Goal: Transaction & Acquisition: Purchase product/service

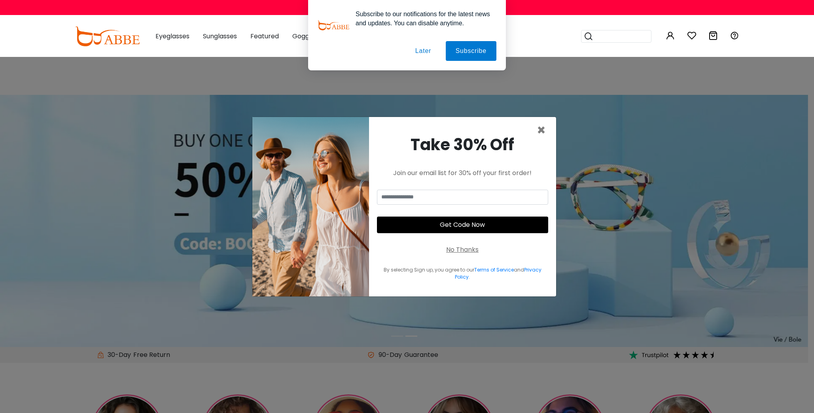
click at [424, 51] on button "Later" at bounding box center [423, 51] width 36 height 20
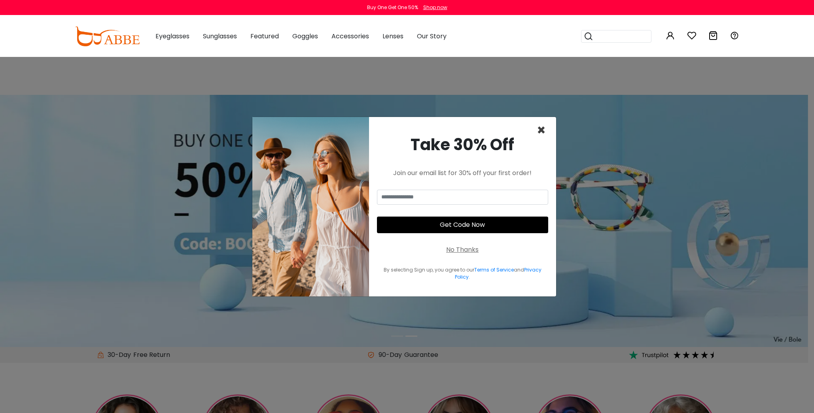
click at [543, 129] on span "×" at bounding box center [541, 130] width 9 height 20
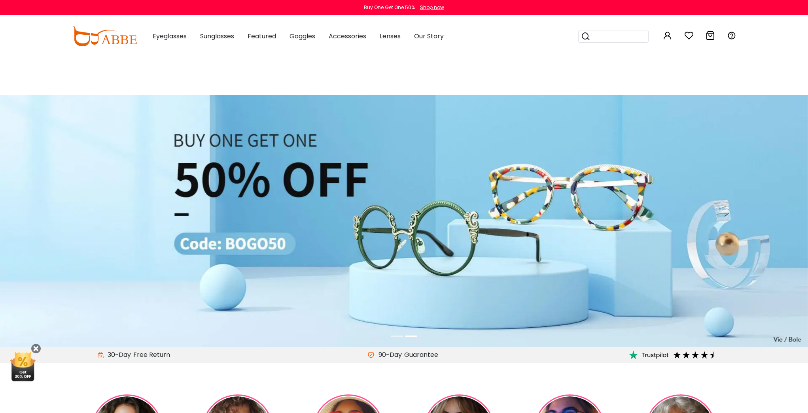
click at [689, 36] on icon at bounding box center [688, 35] width 9 height 9
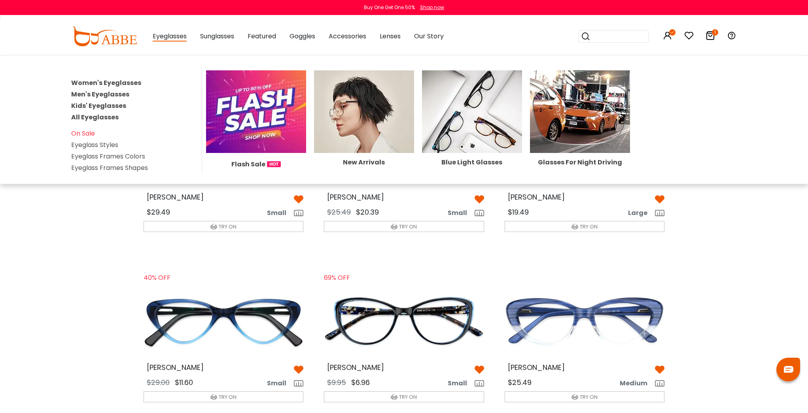
click at [356, 133] on img at bounding box center [364, 111] width 100 height 83
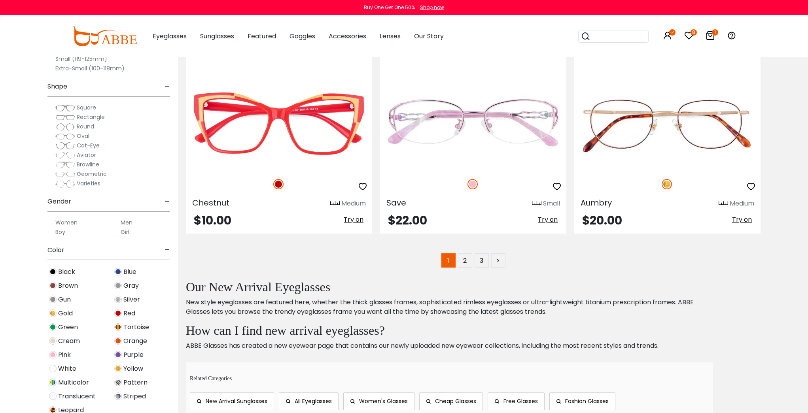
scroll to position [4175, 0]
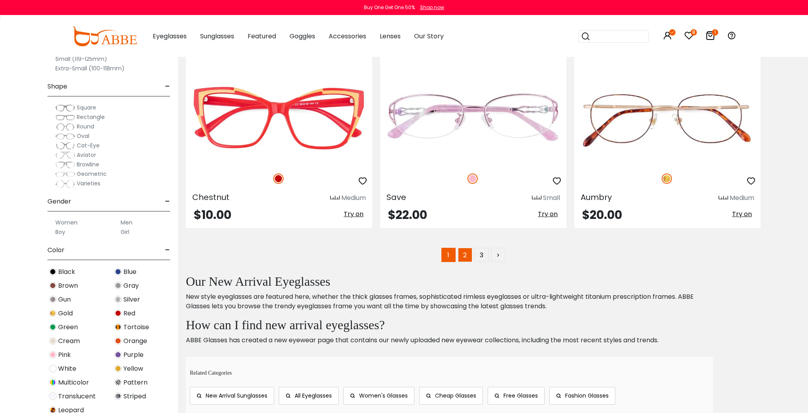
click at [466, 256] on link "2" at bounding box center [465, 255] width 14 height 14
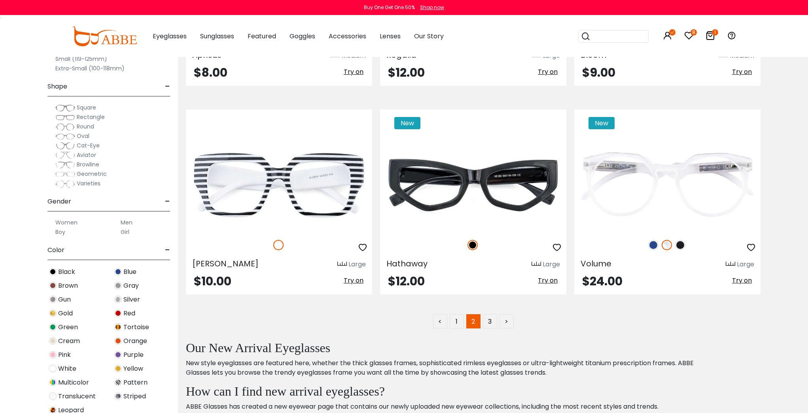
scroll to position [4116, 0]
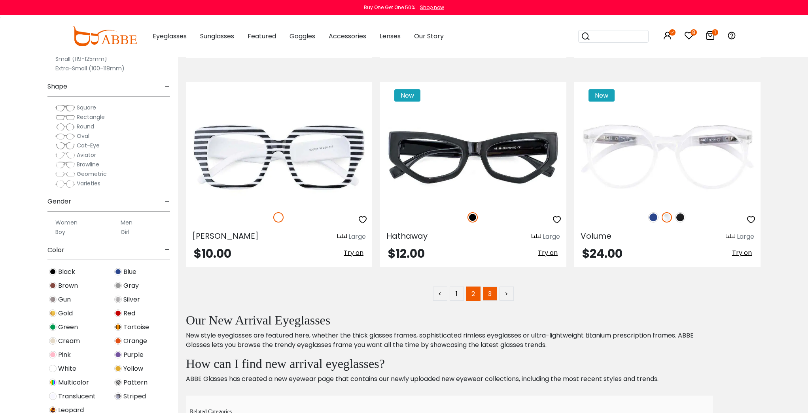
click at [487, 293] on link "3" at bounding box center [490, 294] width 14 height 14
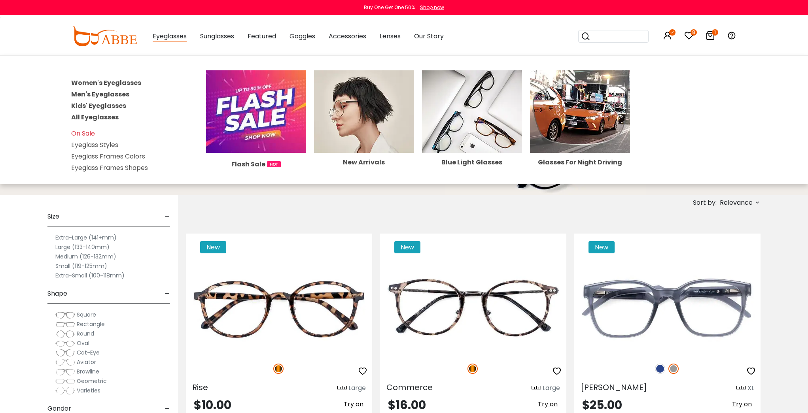
click at [98, 117] on link "All Eyeglasses" at bounding box center [94, 117] width 47 height 9
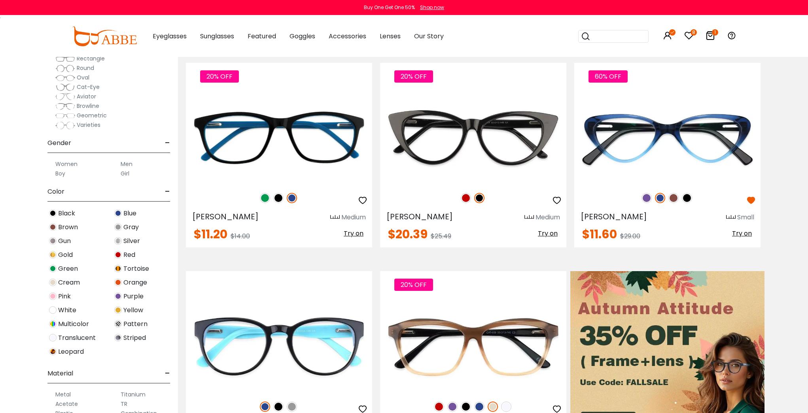
scroll to position [68, 0]
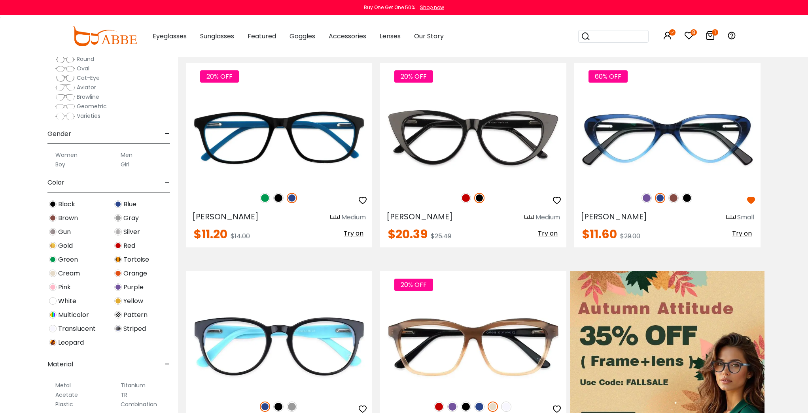
click at [117, 205] on img at bounding box center [118, 205] width 8 height 8
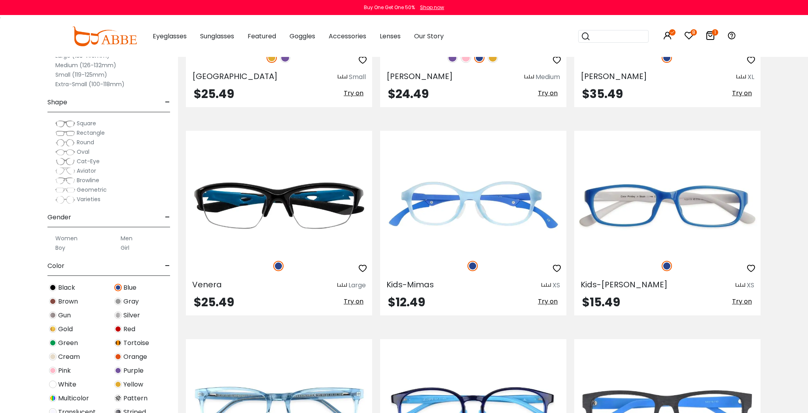
scroll to position [2647, 0]
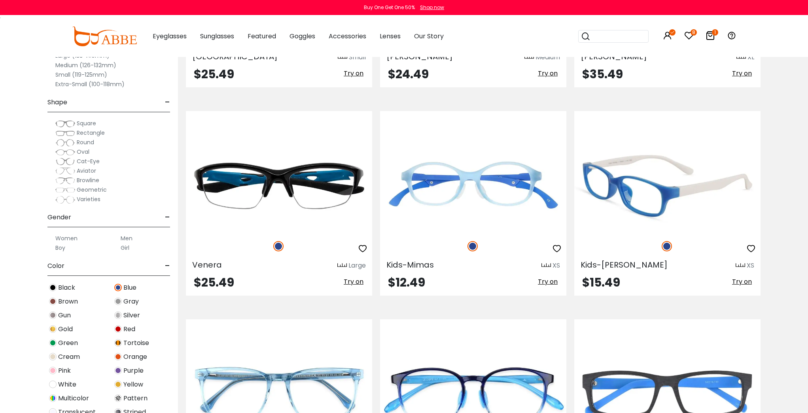
click at [651, 196] on img at bounding box center [667, 186] width 186 height 93
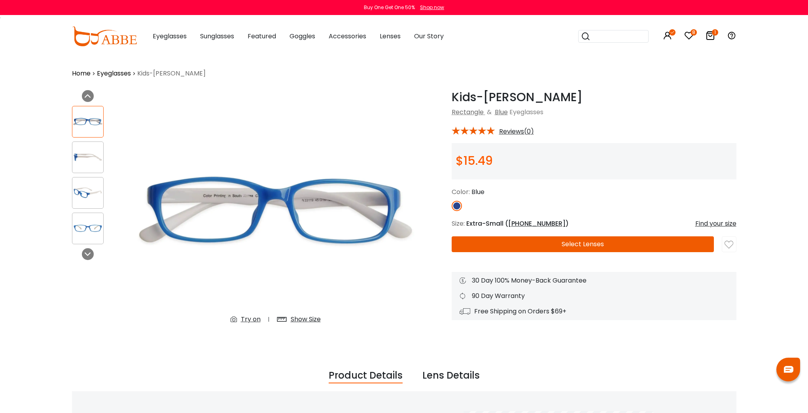
click at [299, 317] on div "Show Size" at bounding box center [306, 319] width 30 height 9
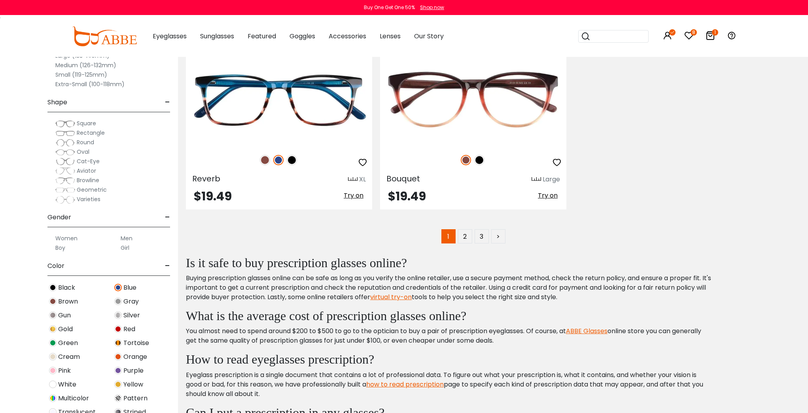
scroll to position [4196, 0]
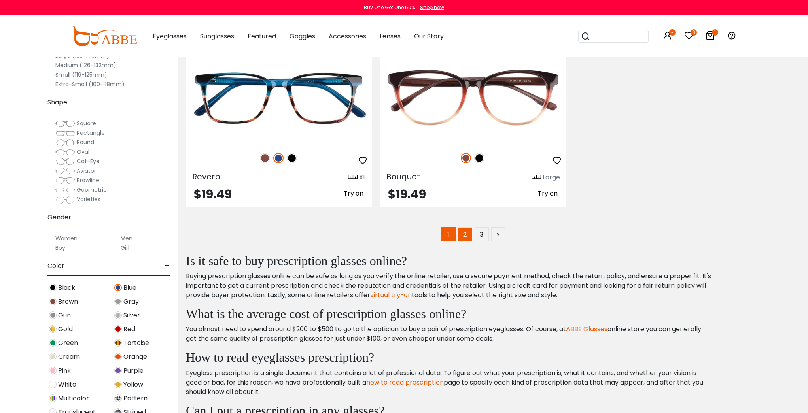
click at [464, 233] on link "2" at bounding box center [465, 234] width 14 height 14
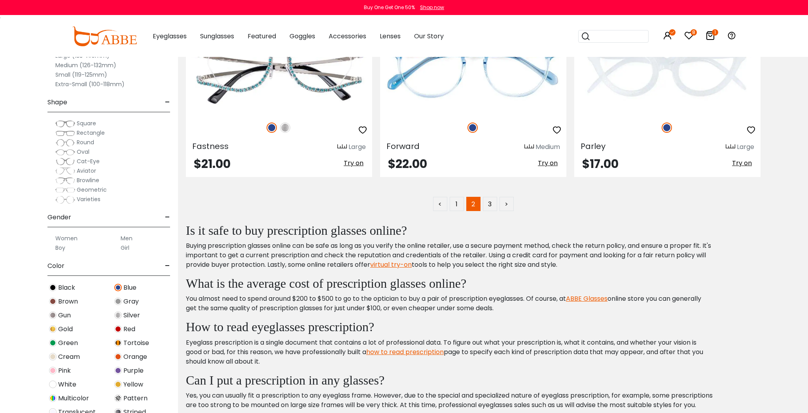
scroll to position [4231, 0]
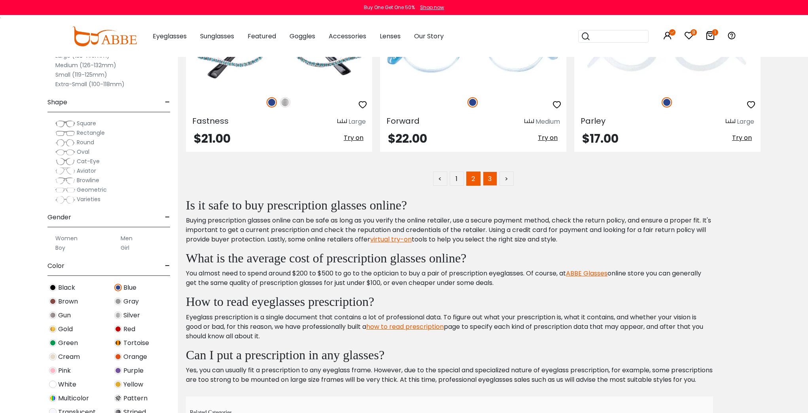
click at [491, 177] on link "3" at bounding box center [490, 179] width 14 height 14
